Goal: Find specific page/section: Find specific page/section

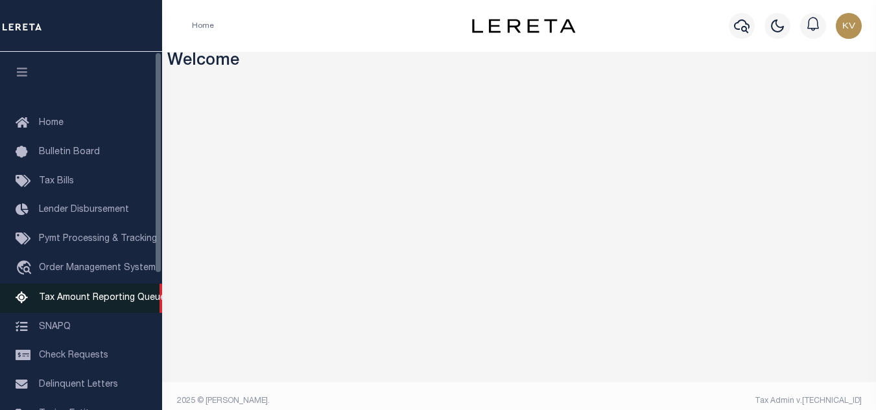
click at [101, 294] on link "Tax Amount Reporting Queue" at bounding box center [81, 298] width 162 height 29
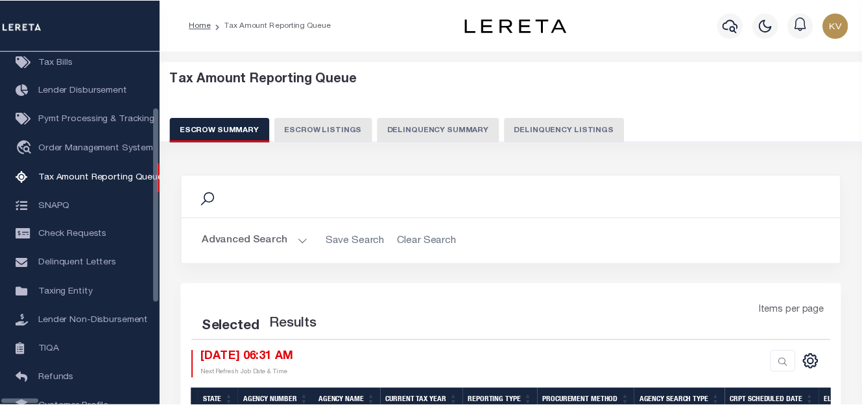
scroll to position [131, 0]
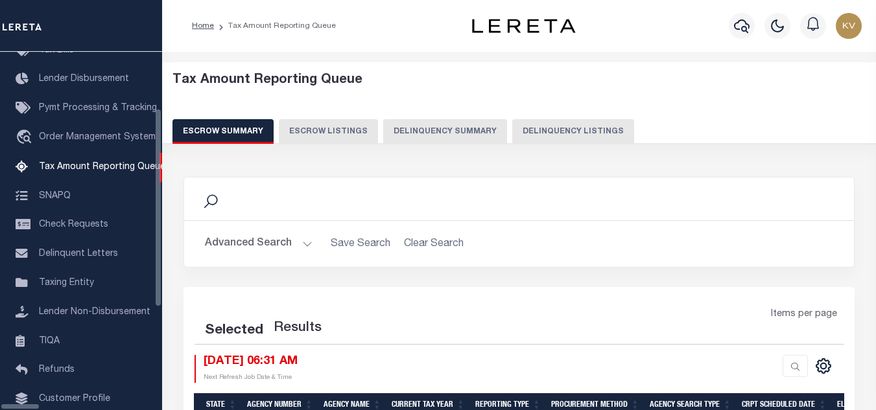
click at [553, 136] on button "Delinquency Listings" at bounding box center [573, 131] width 122 height 25
select select "100"
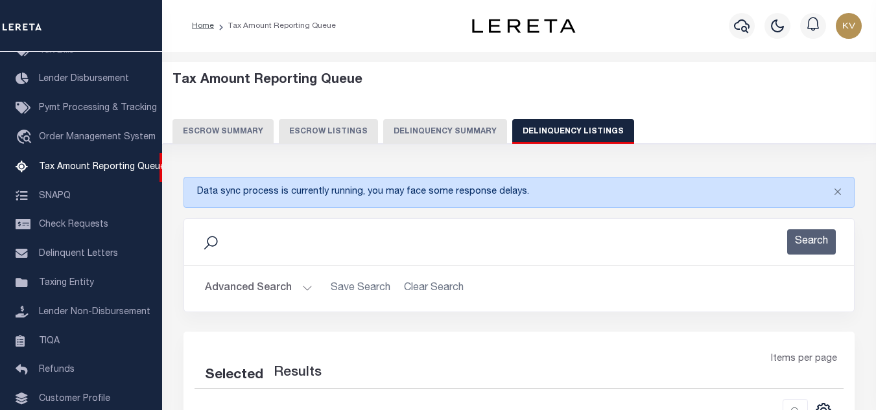
select select "100"
